Goal: Information Seeking & Learning: Learn about a topic

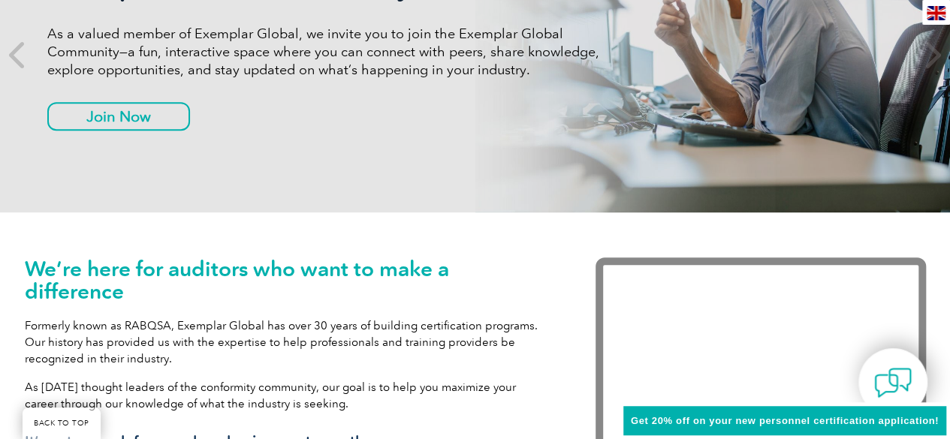
scroll to position [451, 0]
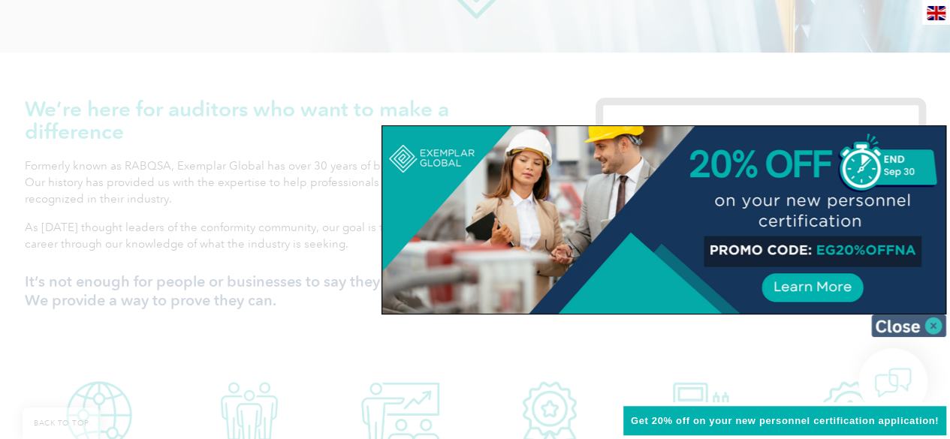
click at [932, 324] on img at bounding box center [908, 326] width 75 height 23
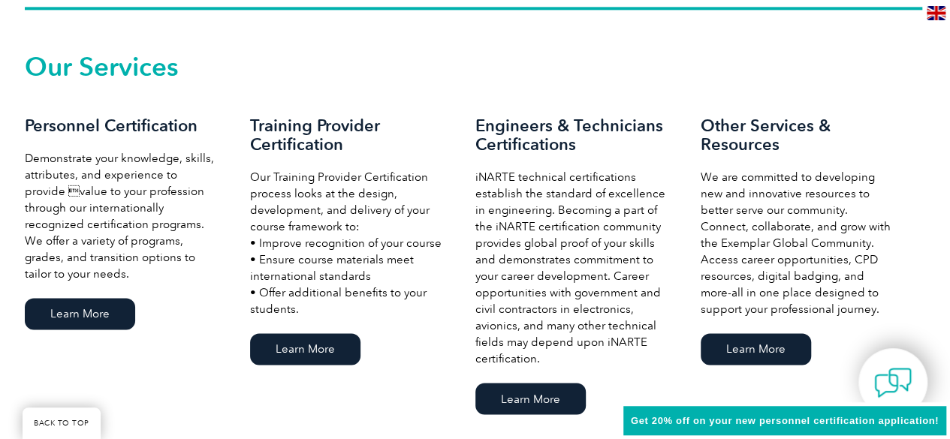
scroll to position [1051, 0]
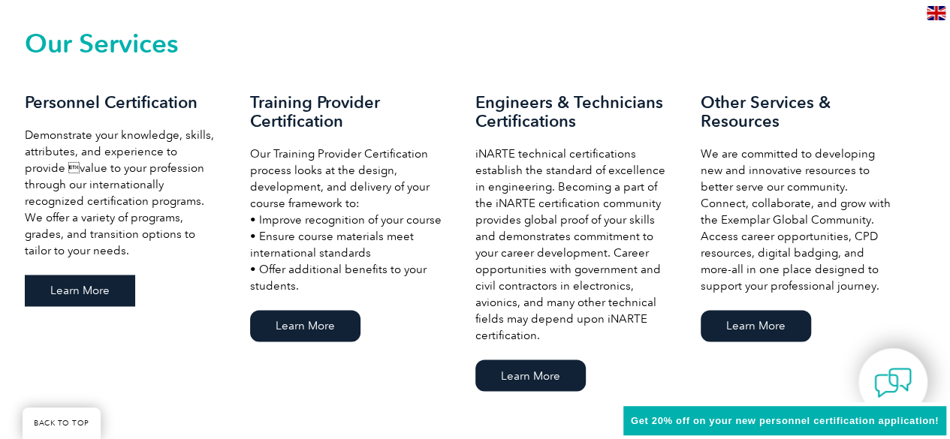
click at [71, 296] on link "Learn More" at bounding box center [80, 291] width 110 height 32
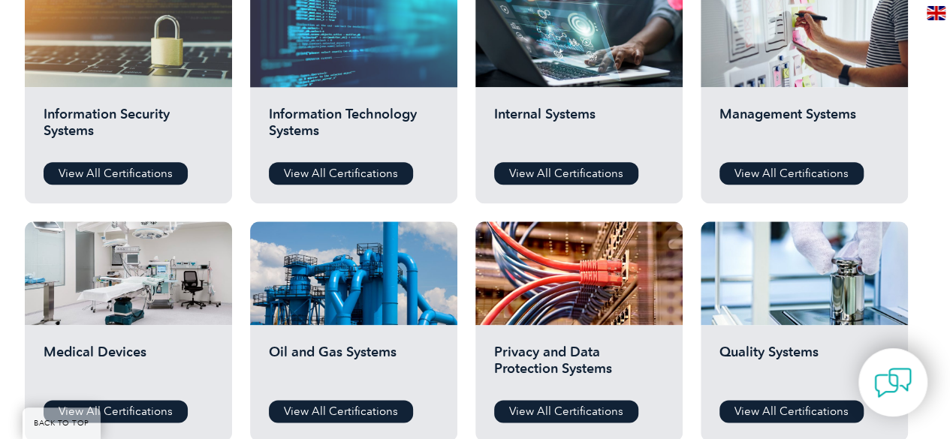
scroll to position [826, 0]
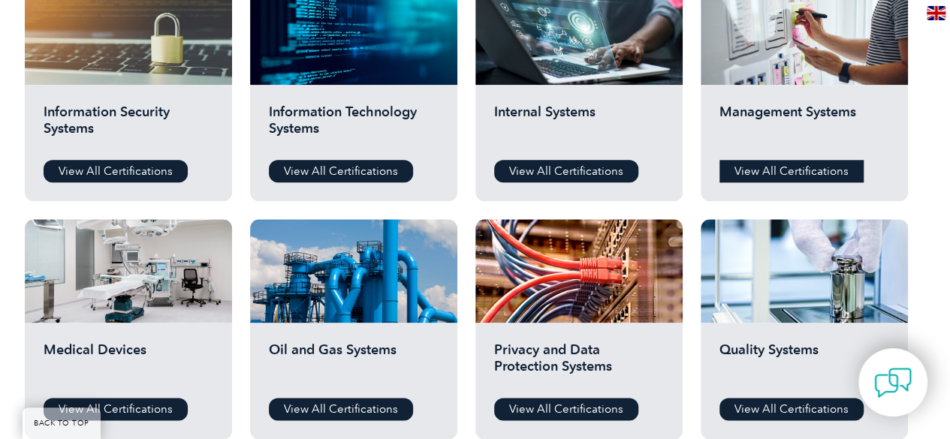
click at [755, 173] on link "View All Certifications" at bounding box center [791, 171] width 144 height 23
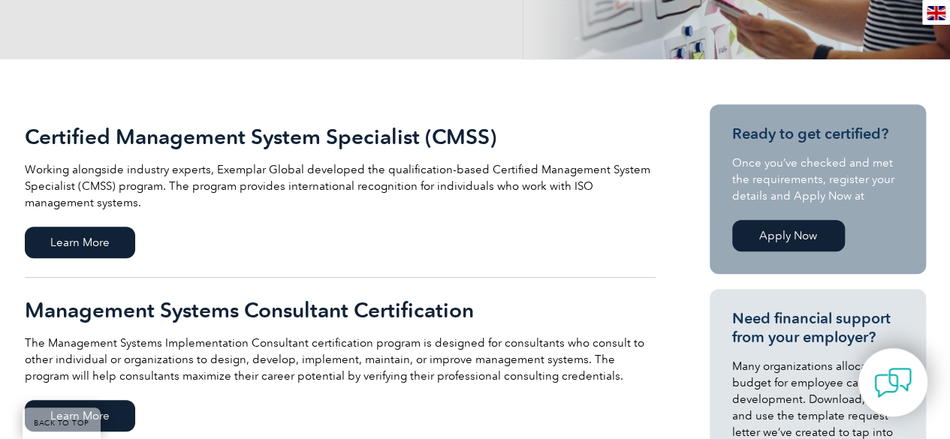
scroll to position [375, 0]
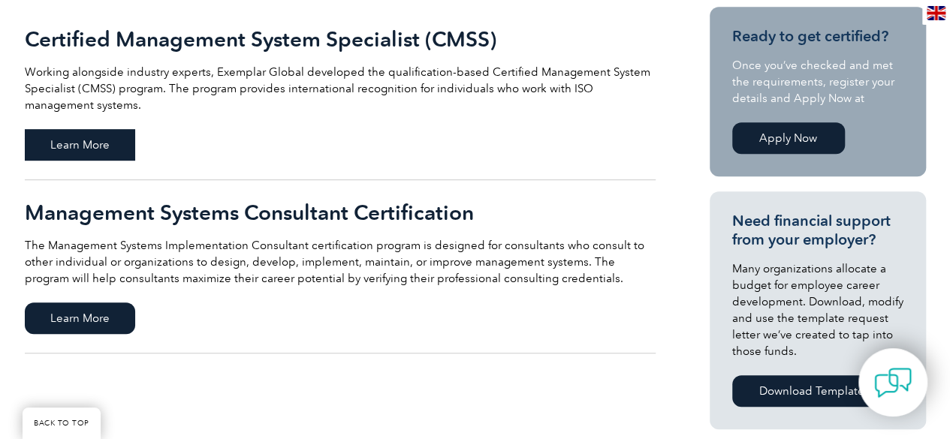
click at [98, 145] on span "Learn More" at bounding box center [80, 145] width 110 height 32
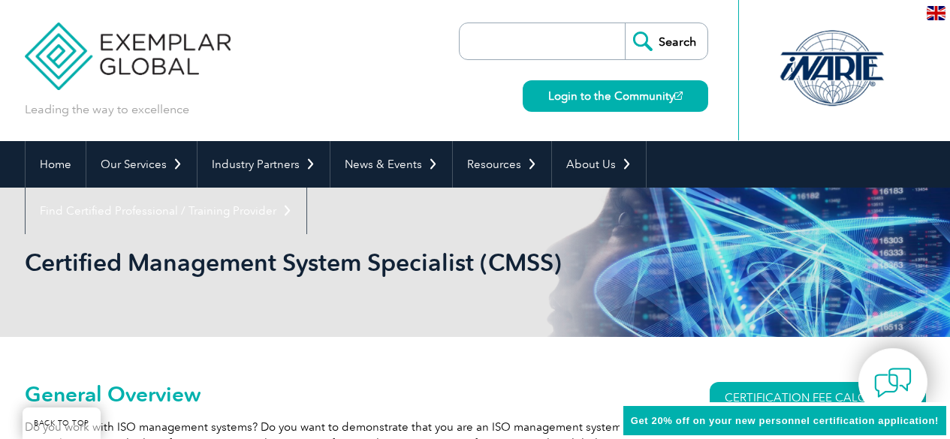
scroll to position [188, 0]
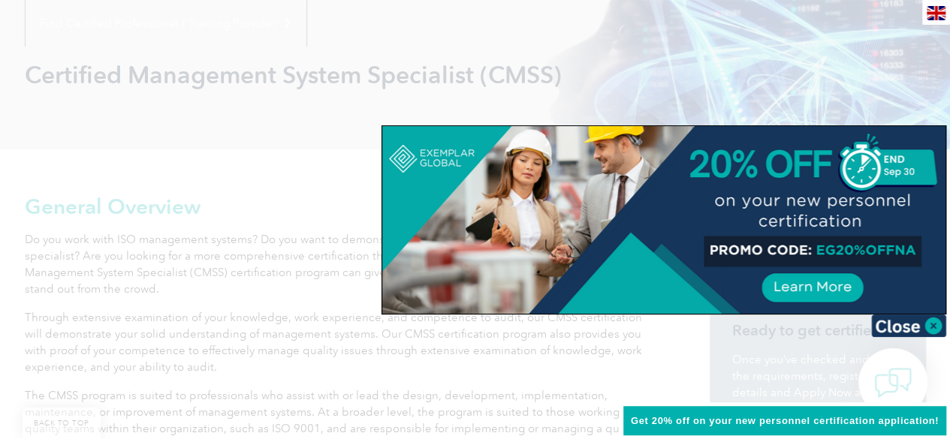
click at [914, 327] on img at bounding box center [908, 326] width 75 height 23
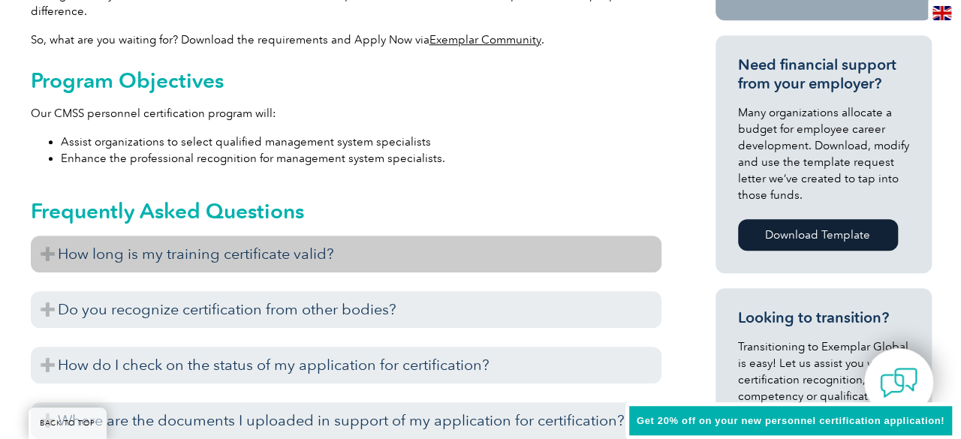
scroll to position [338, 0]
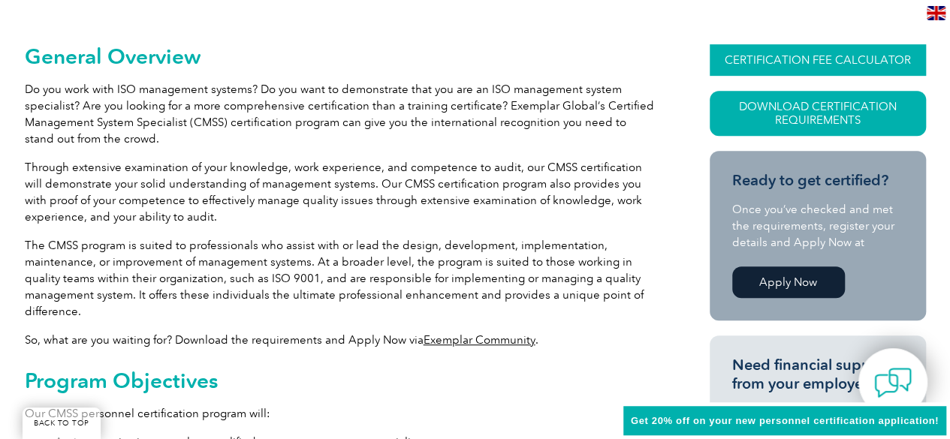
click at [793, 53] on link "CERTIFICATION FEE CALCULATOR" at bounding box center [818, 60] width 216 height 32
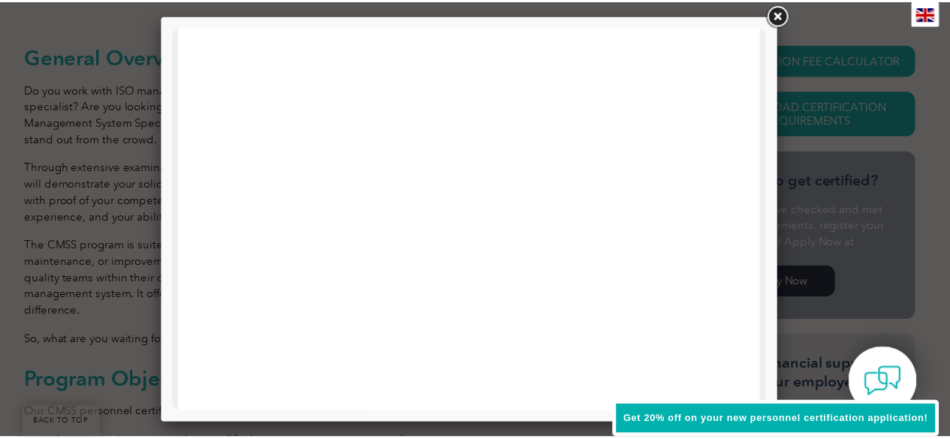
scroll to position [451, 0]
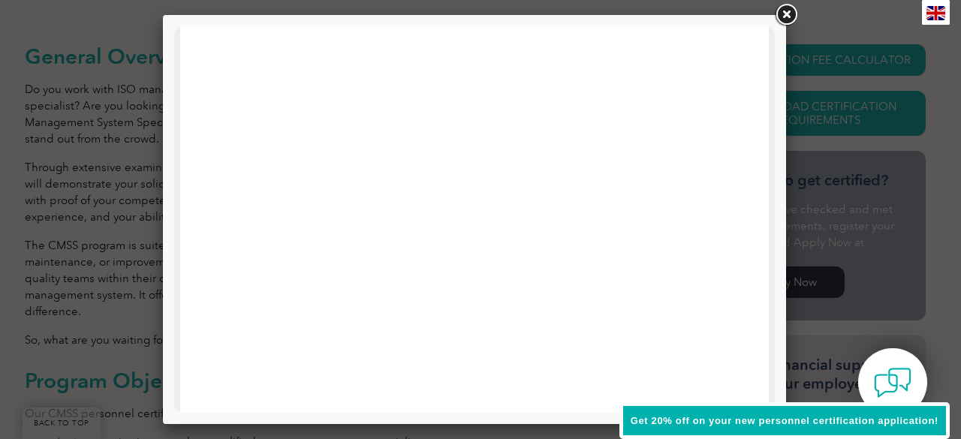
click at [786, 11] on link at bounding box center [786, 15] width 27 height 27
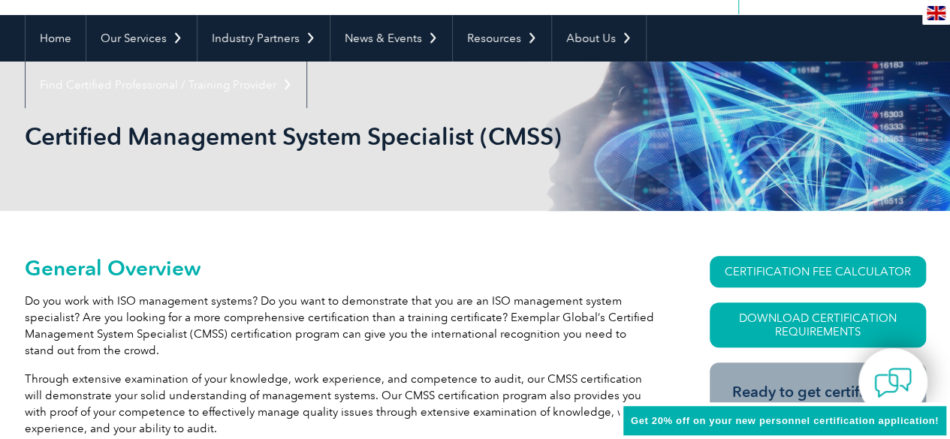
scroll to position [0, 0]
